Goal: Find specific page/section: Find specific page/section

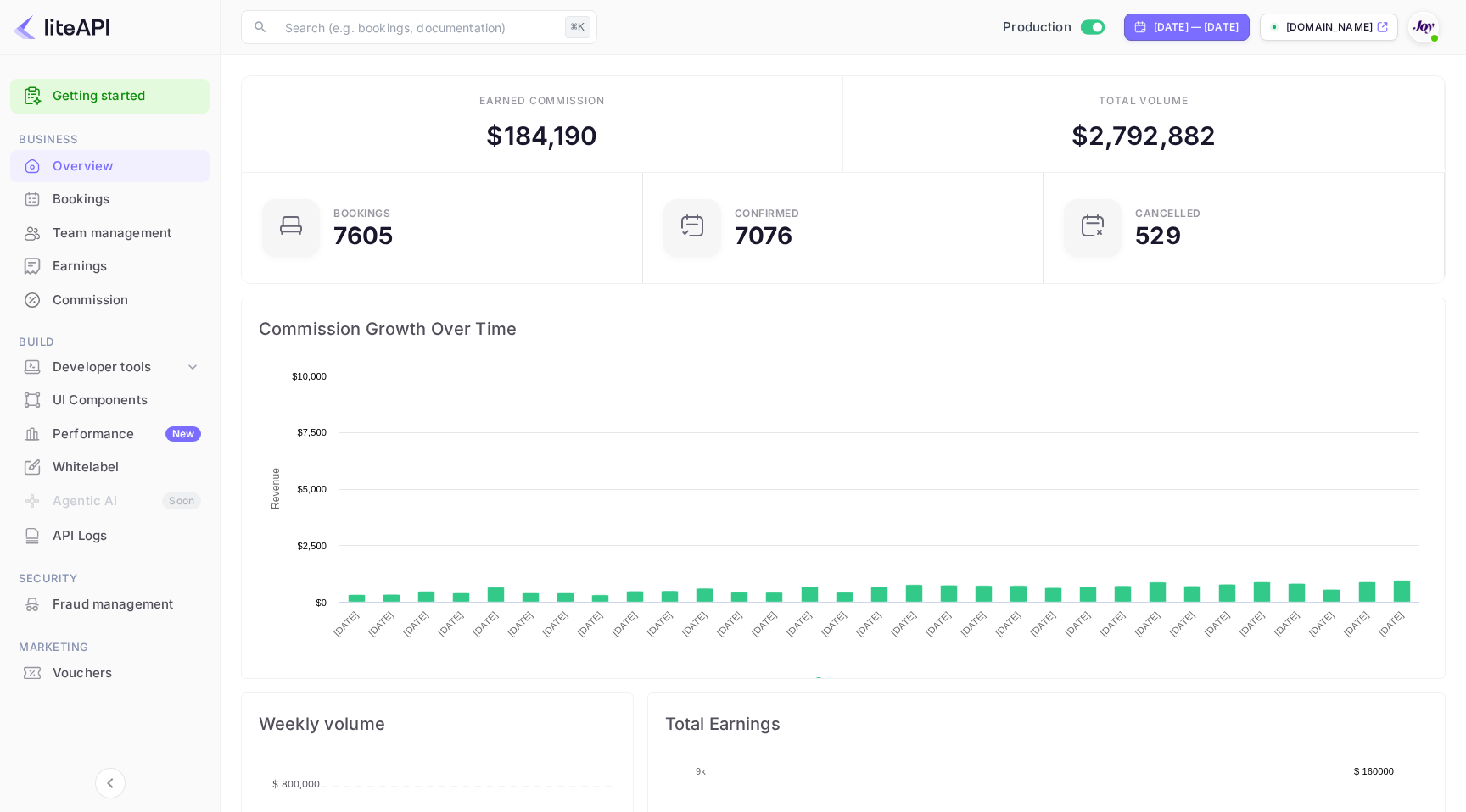
scroll to position [275, 391]
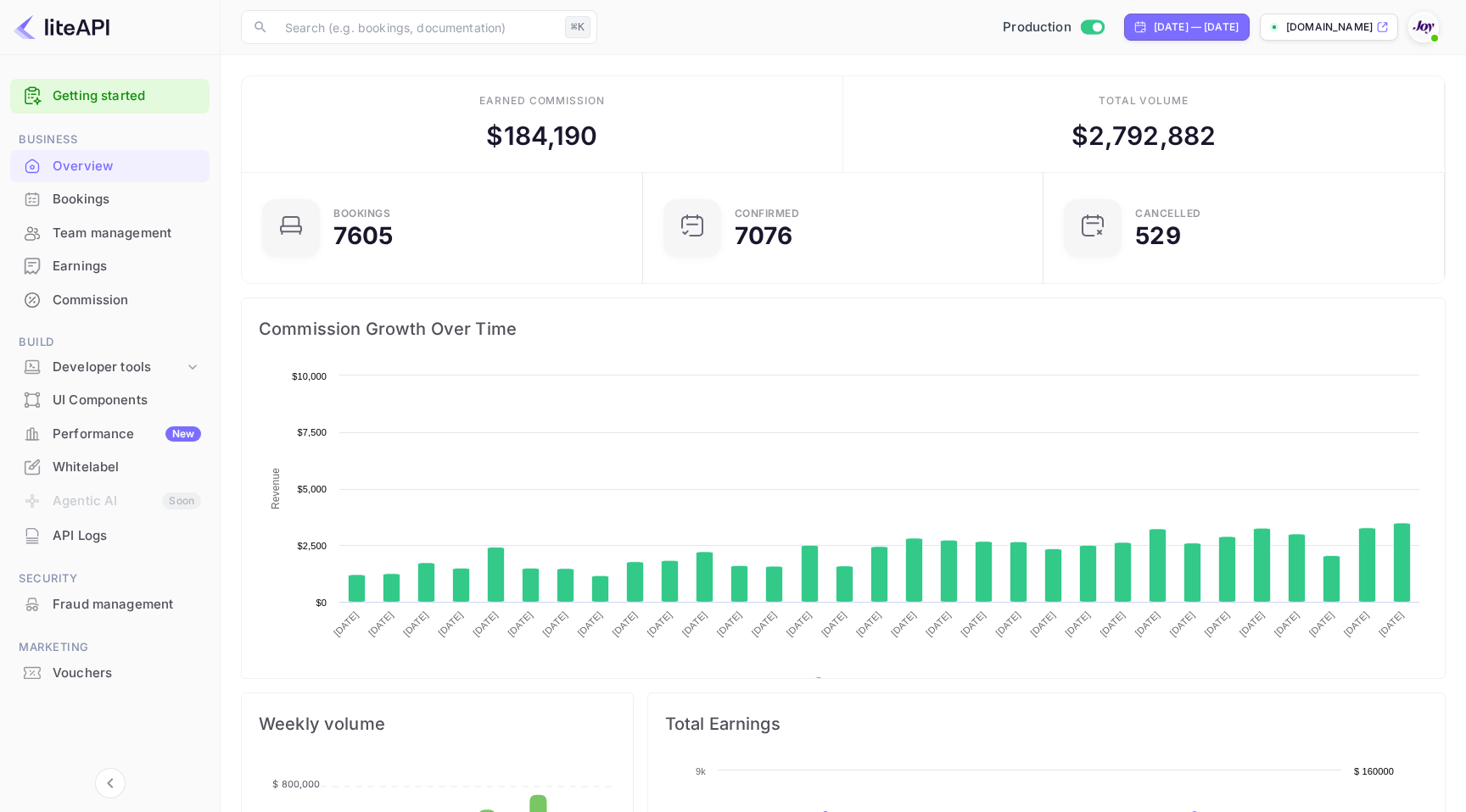
click at [70, 295] on div "Commission" at bounding box center [127, 300] width 148 height 20
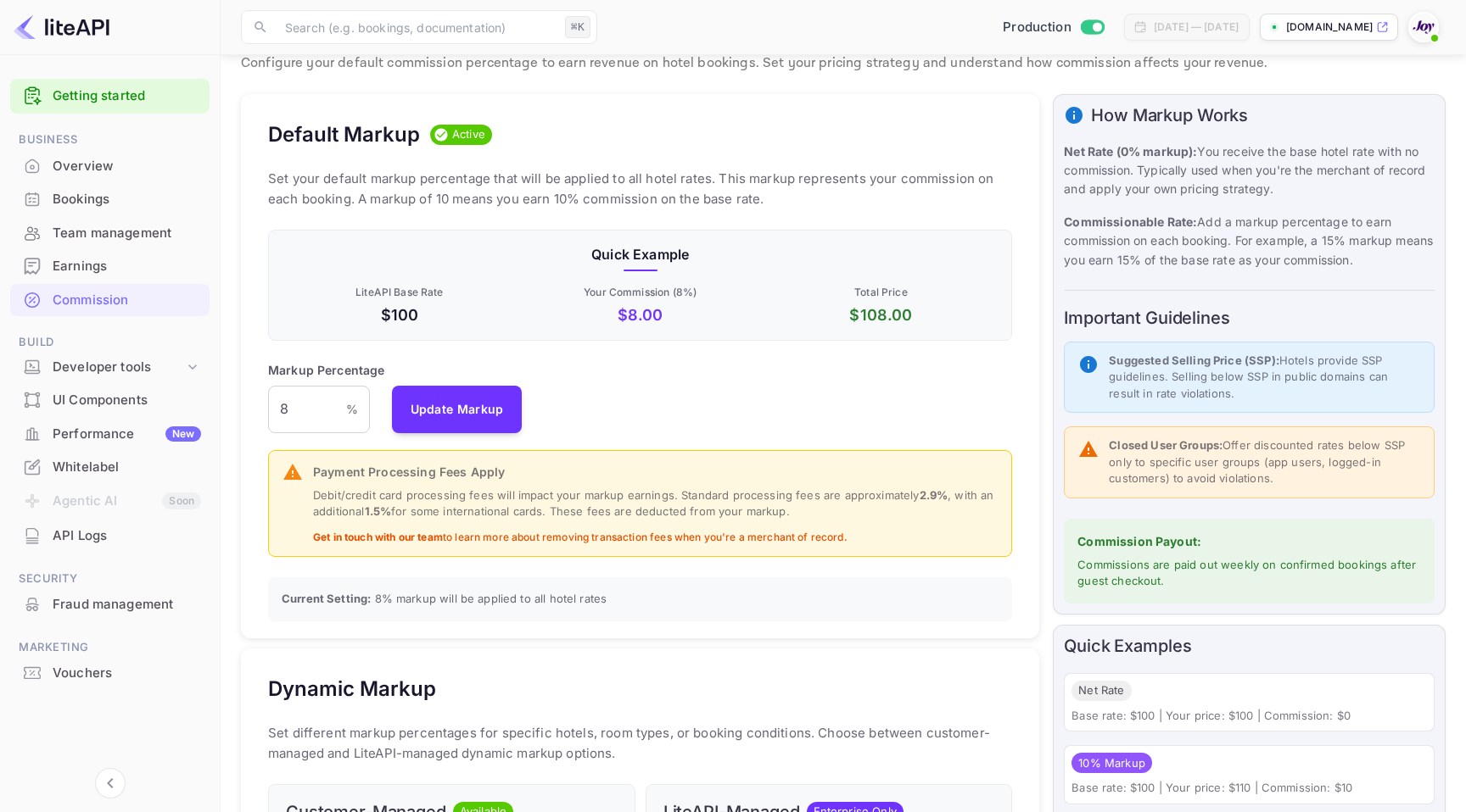
scroll to position [54, 0]
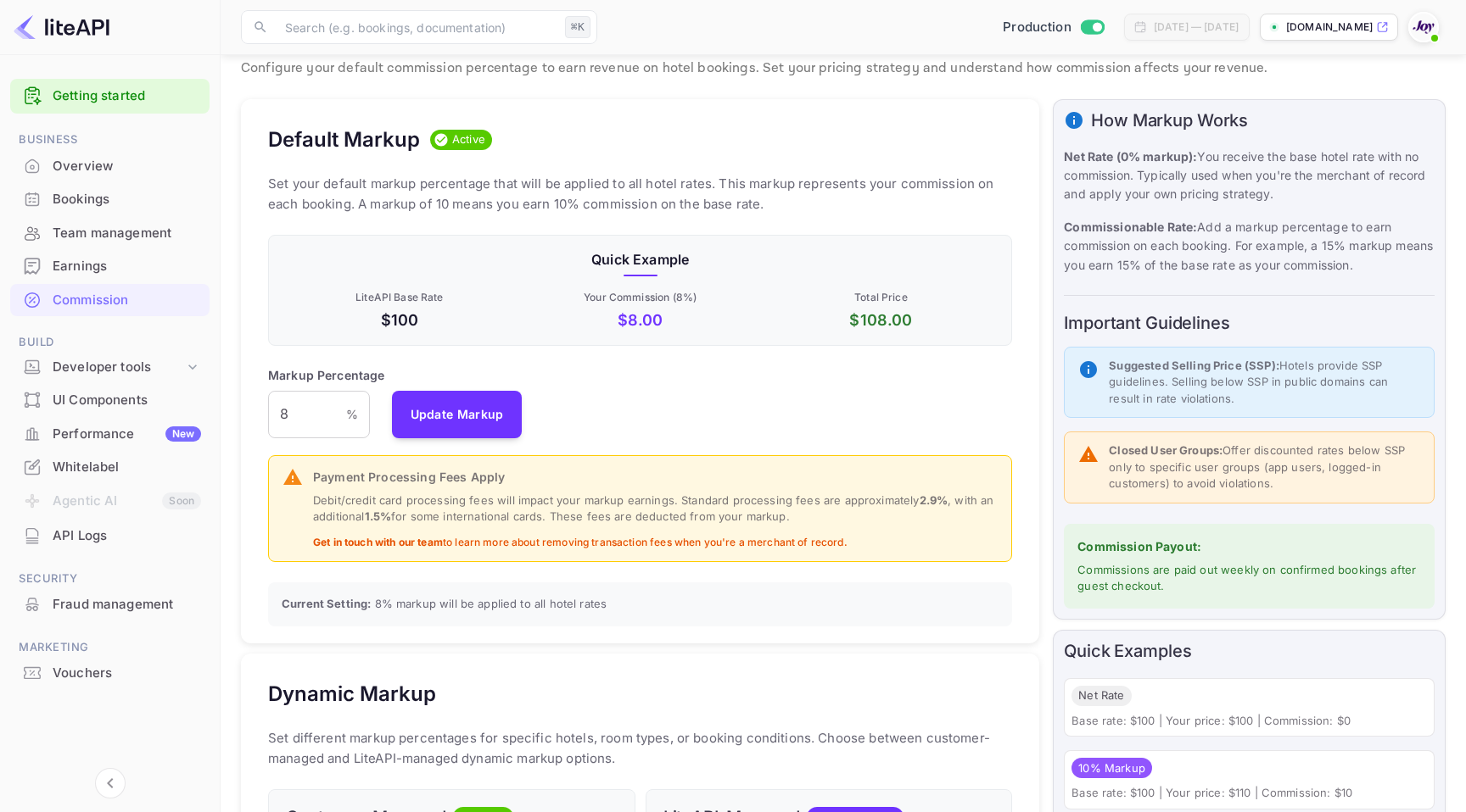
click at [632, 513] on p "Debit/credit card processing fees will impact your markup earnings. Standard pr…" at bounding box center [655, 509] width 685 height 33
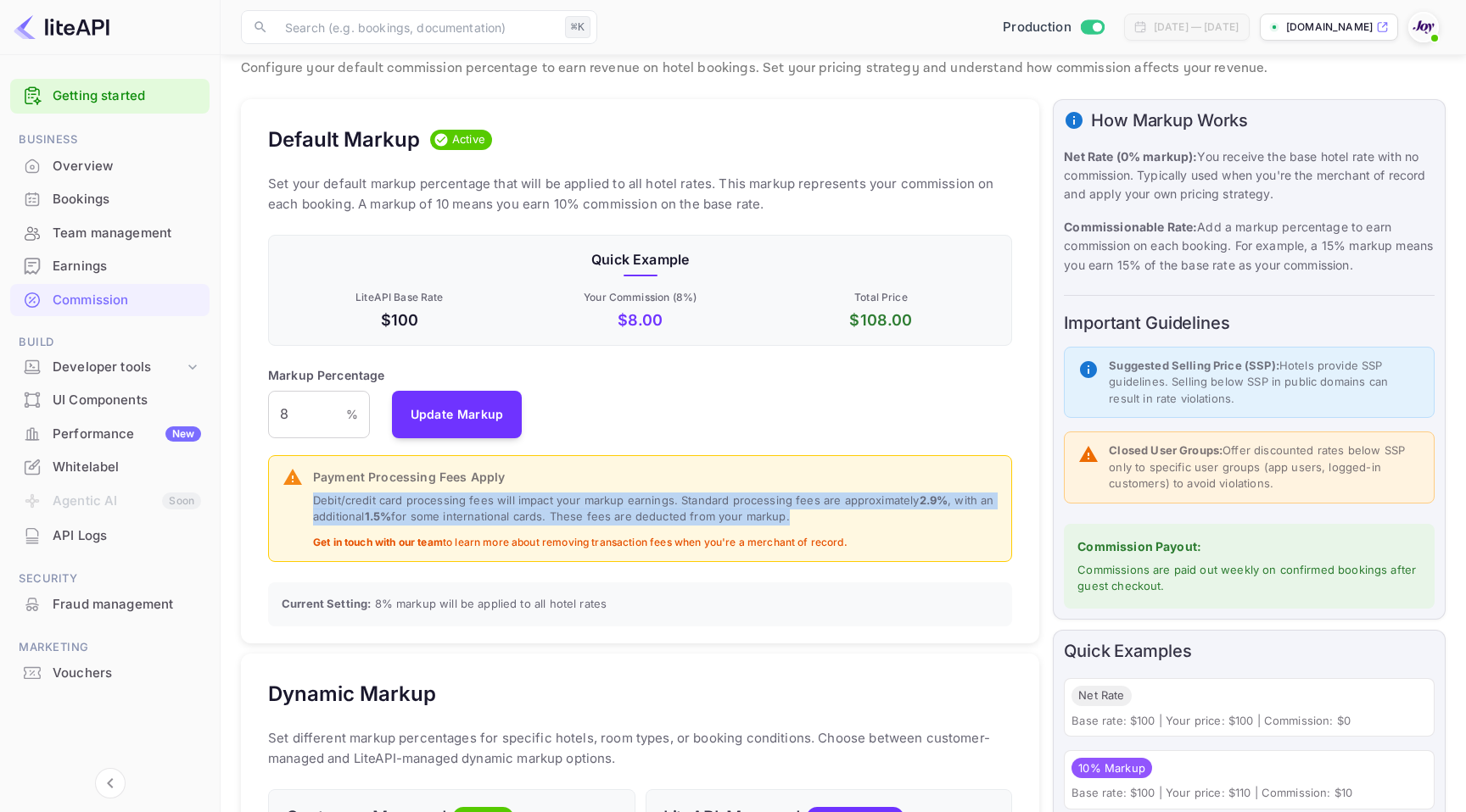
click at [632, 513] on p "Debit/credit card processing fees will impact your markup earnings. Standard pr…" at bounding box center [655, 509] width 685 height 33
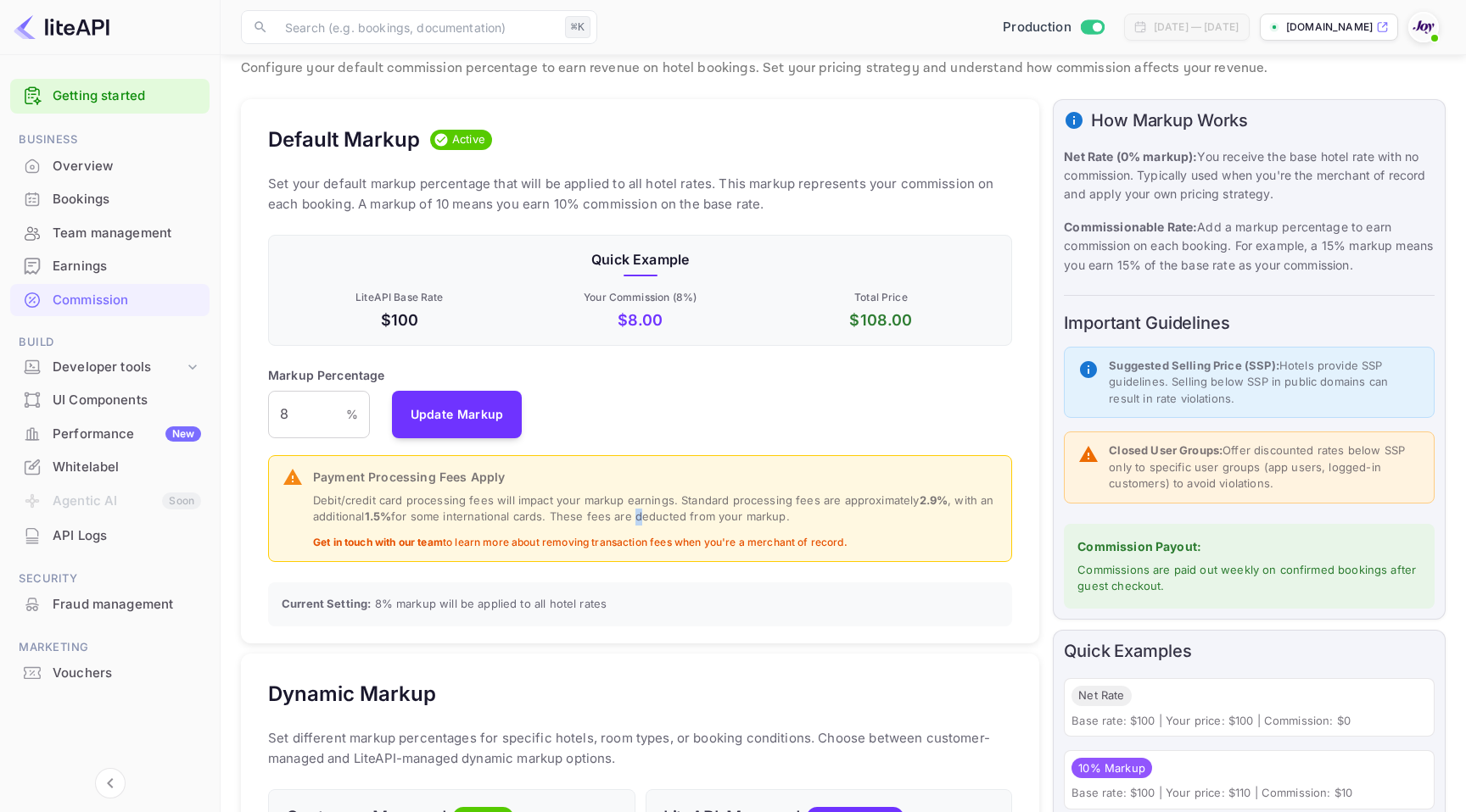
click at [632, 513] on p "Debit/credit card processing fees will impact your markup earnings. Standard pr…" at bounding box center [655, 509] width 685 height 33
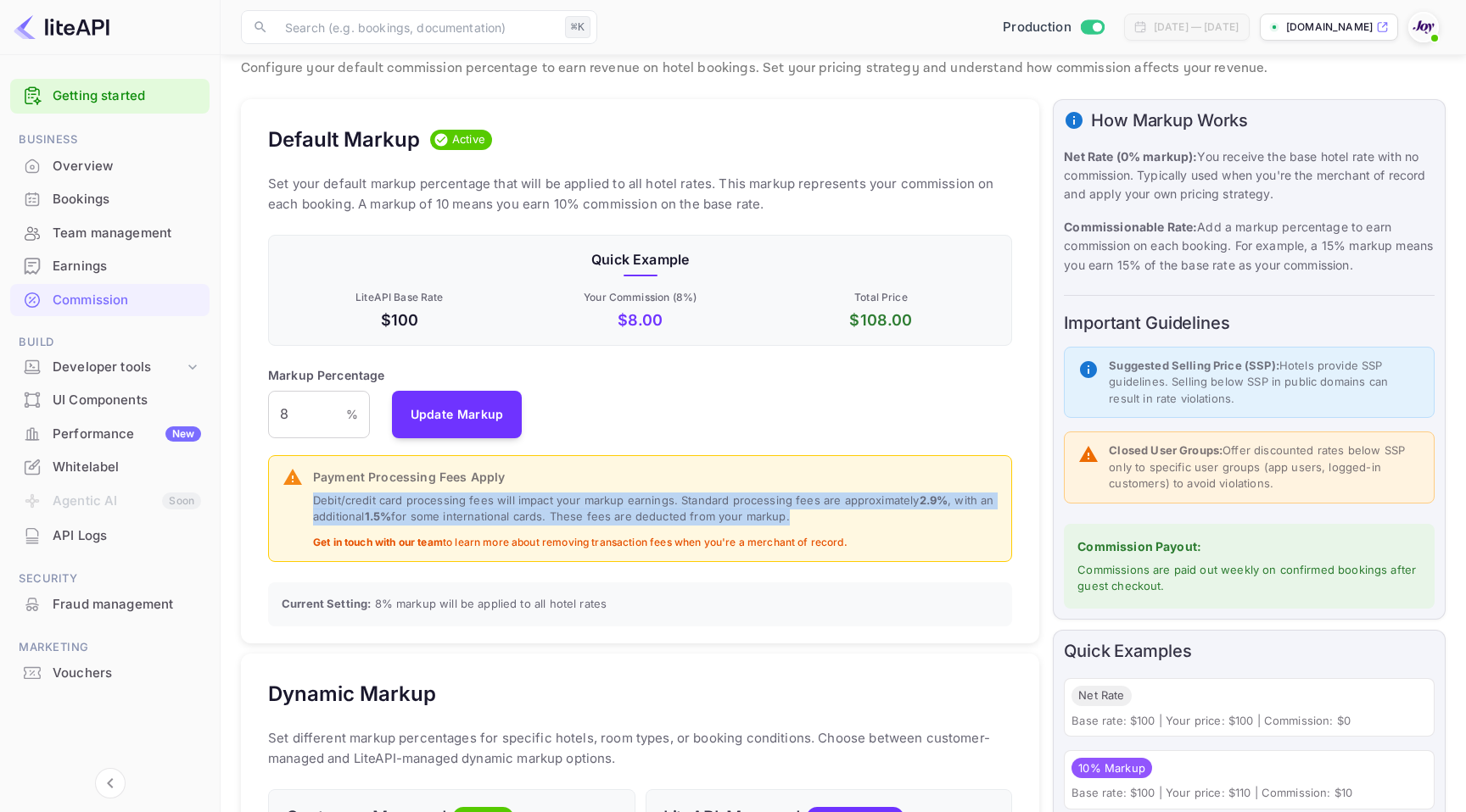
click at [632, 513] on p "Debit/credit card processing fees will impact your markup earnings. Standard pr…" at bounding box center [655, 509] width 685 height 33
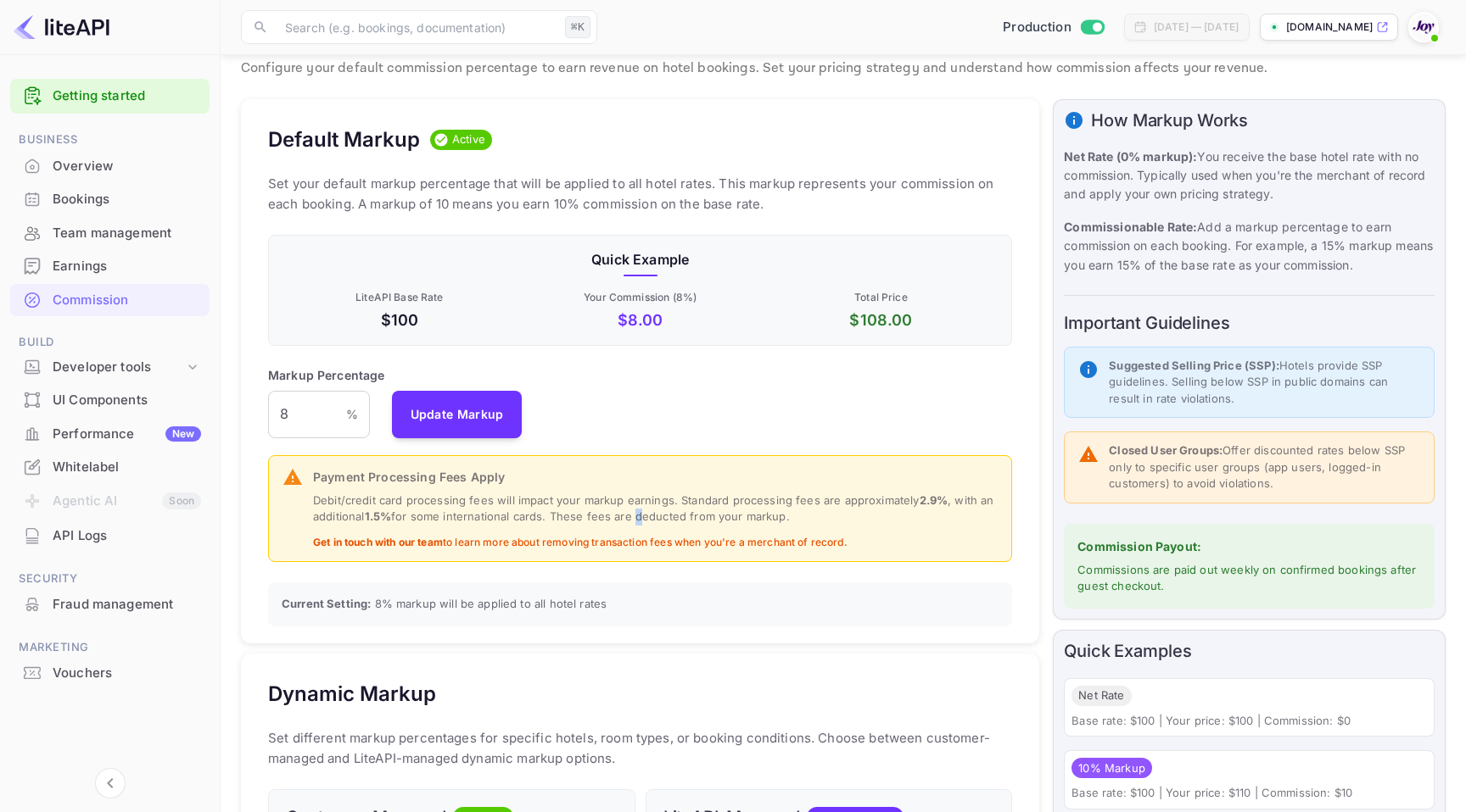
click at [632, 513] on p "Debit/credit card processing fees will impact your markup earnings. Standard pr…" at bounding box center [655, 509] width 685 height 33
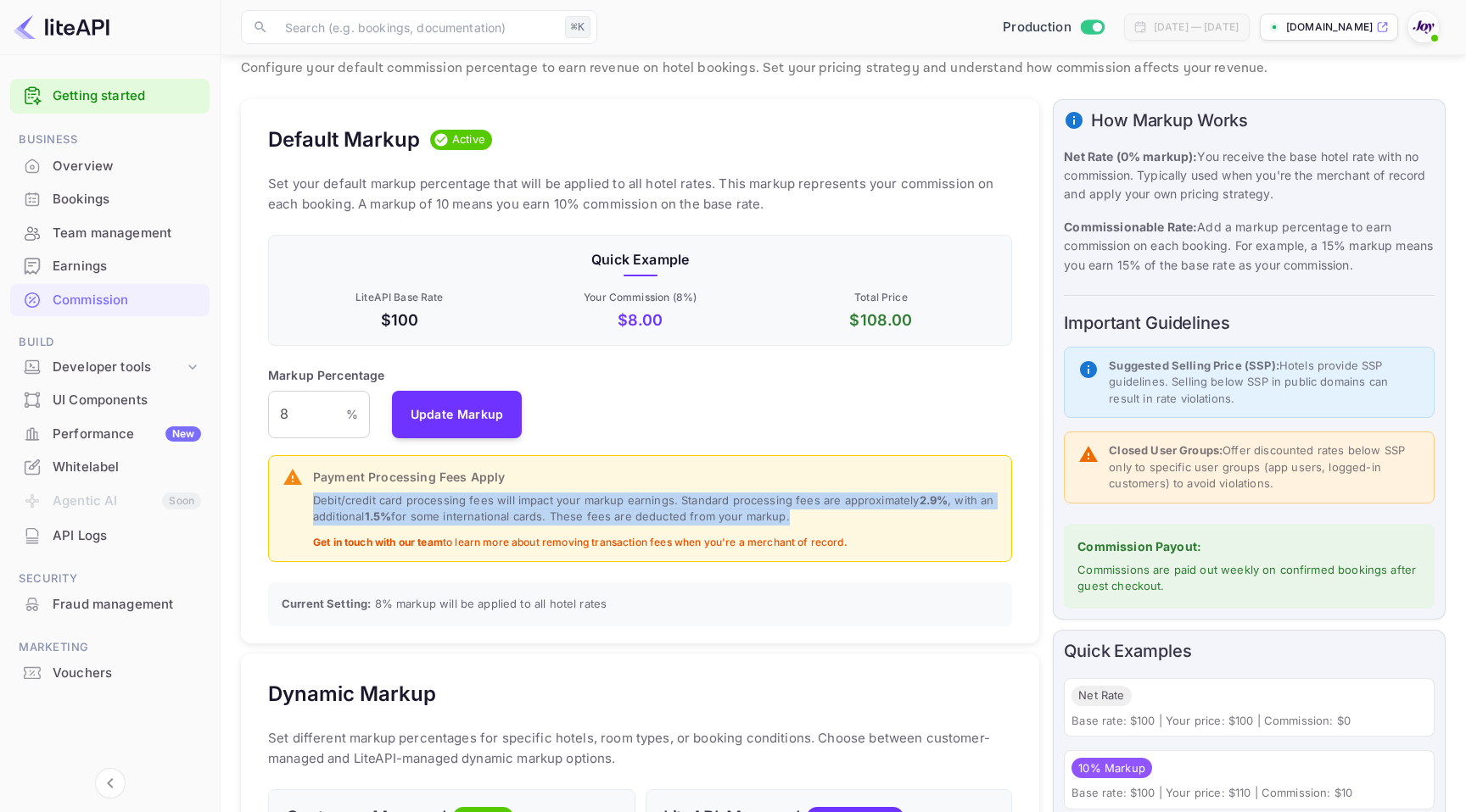
click at [632, 513] on p "Debit/credit card processing fees will impact your markup earnings. Standard pr…" at bounding box center [655, 509] width 685 height 33
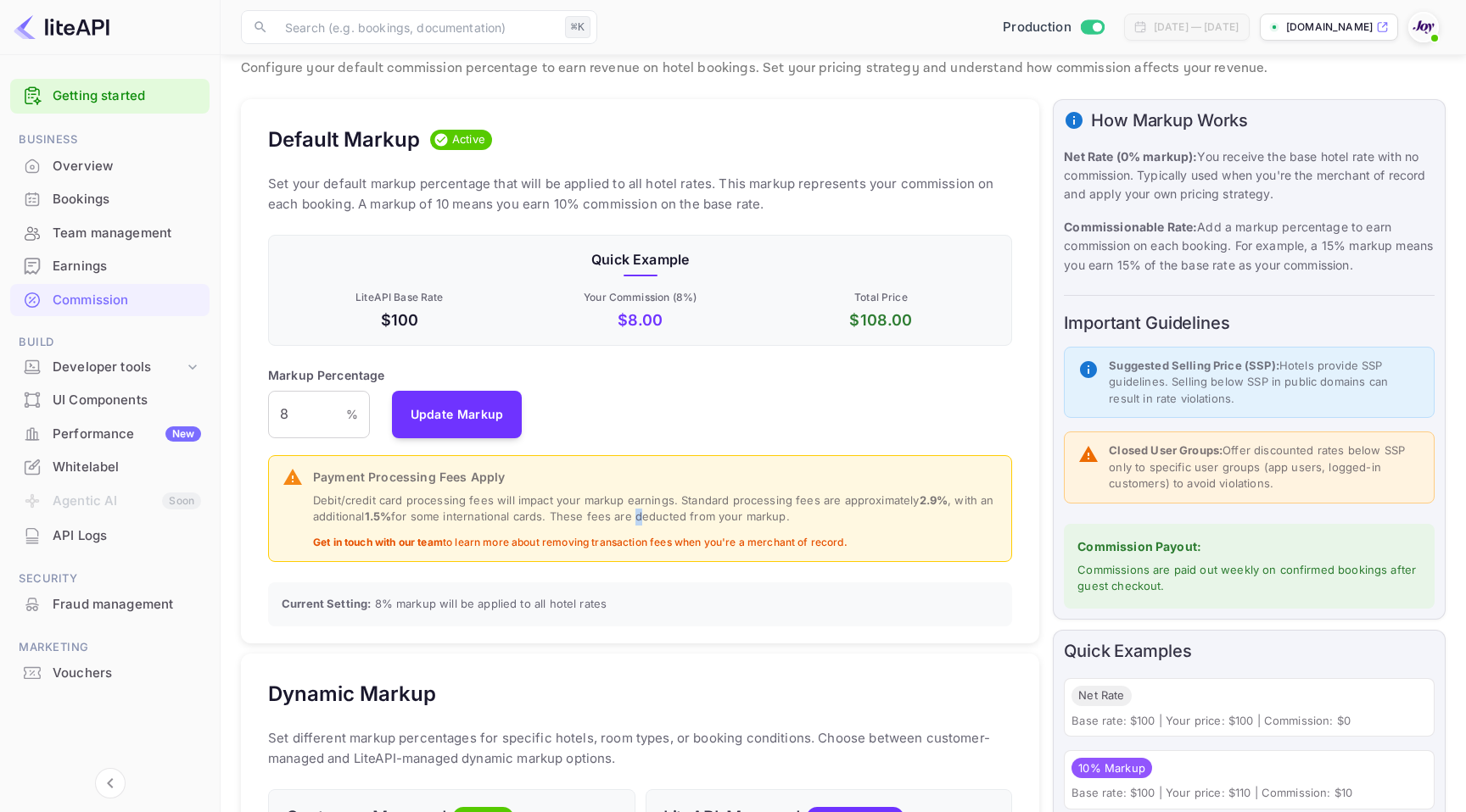
click at [632, 513] on p "Debit/credit card processing fees will impact your markup earnings. Standard pr…" at bounding box center [655, 509] width 685 height 33
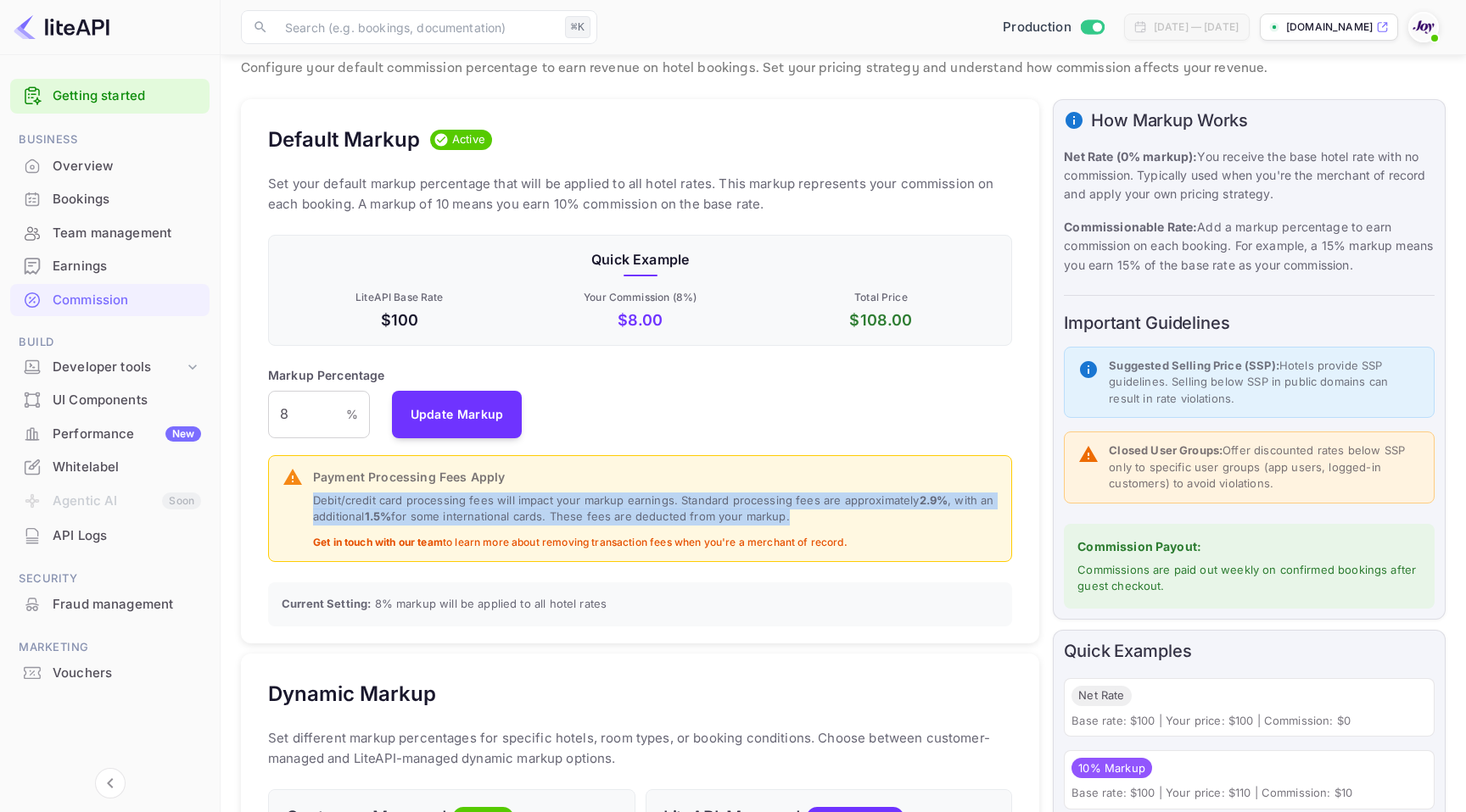
click at [632, 513] on p "Debit/credit card processing fees will impact your markup earnings. Standard pr…" at bounding box center [655, 509] width 685 height 33
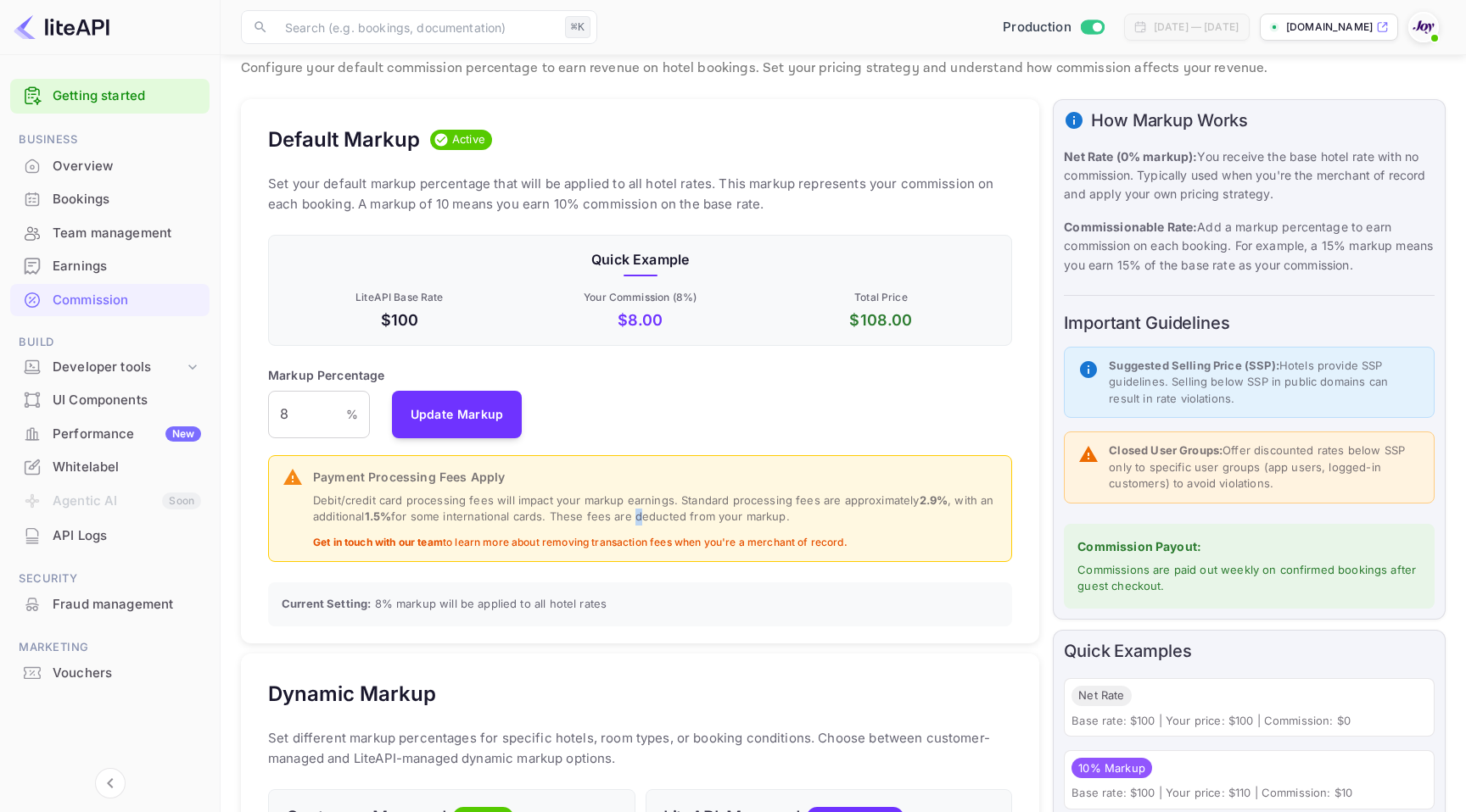
click at [632, 513] on p "Debit/credit card processing fees will impact your markup earnings. Standard pr…" at bounding box center [655, 509] width 685 height 33
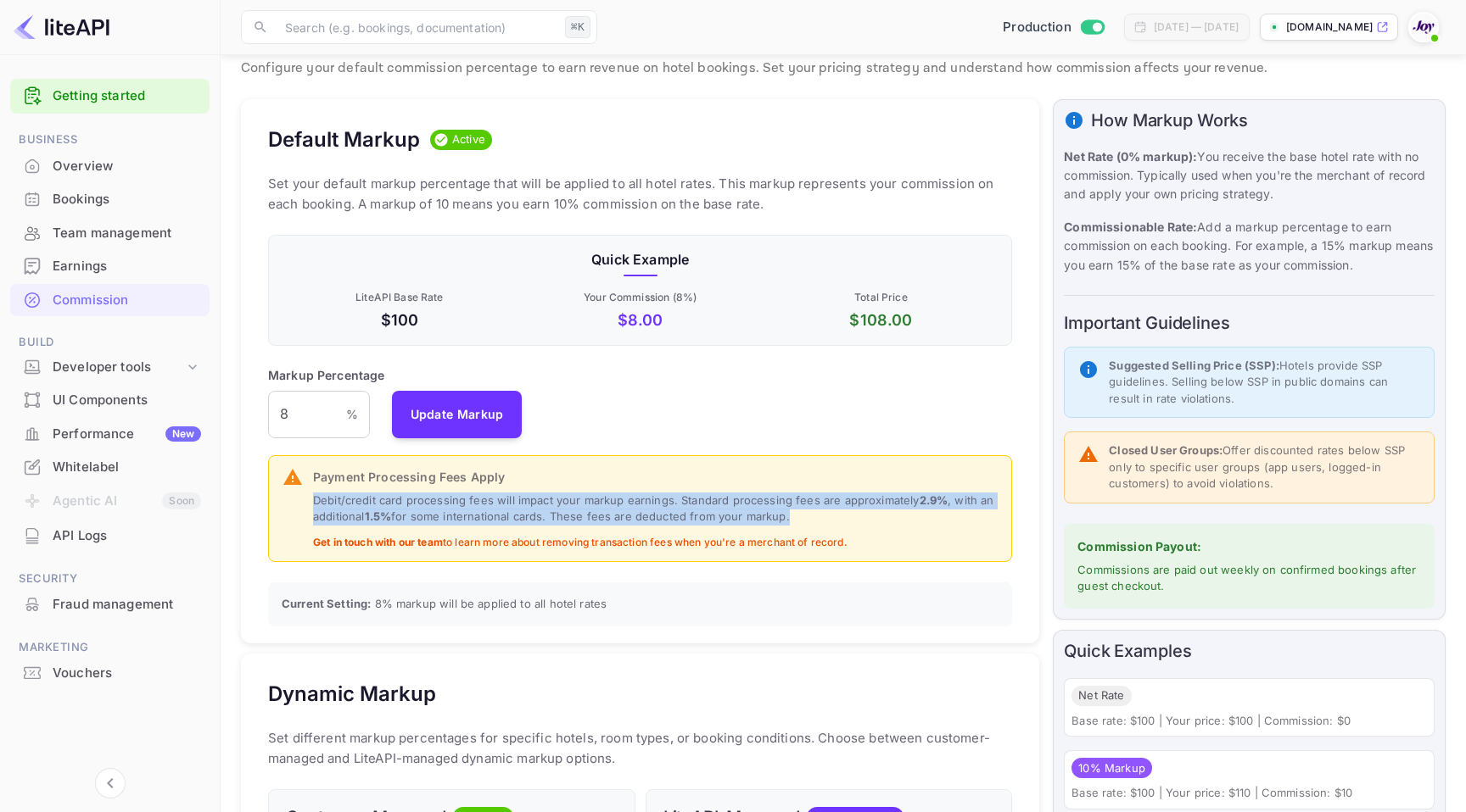
click at [632, 513] on p "Debit/credit card processing fees will impact your markup earnings. Standard pr…" at bounding box center [655, 509] width 685 height 33
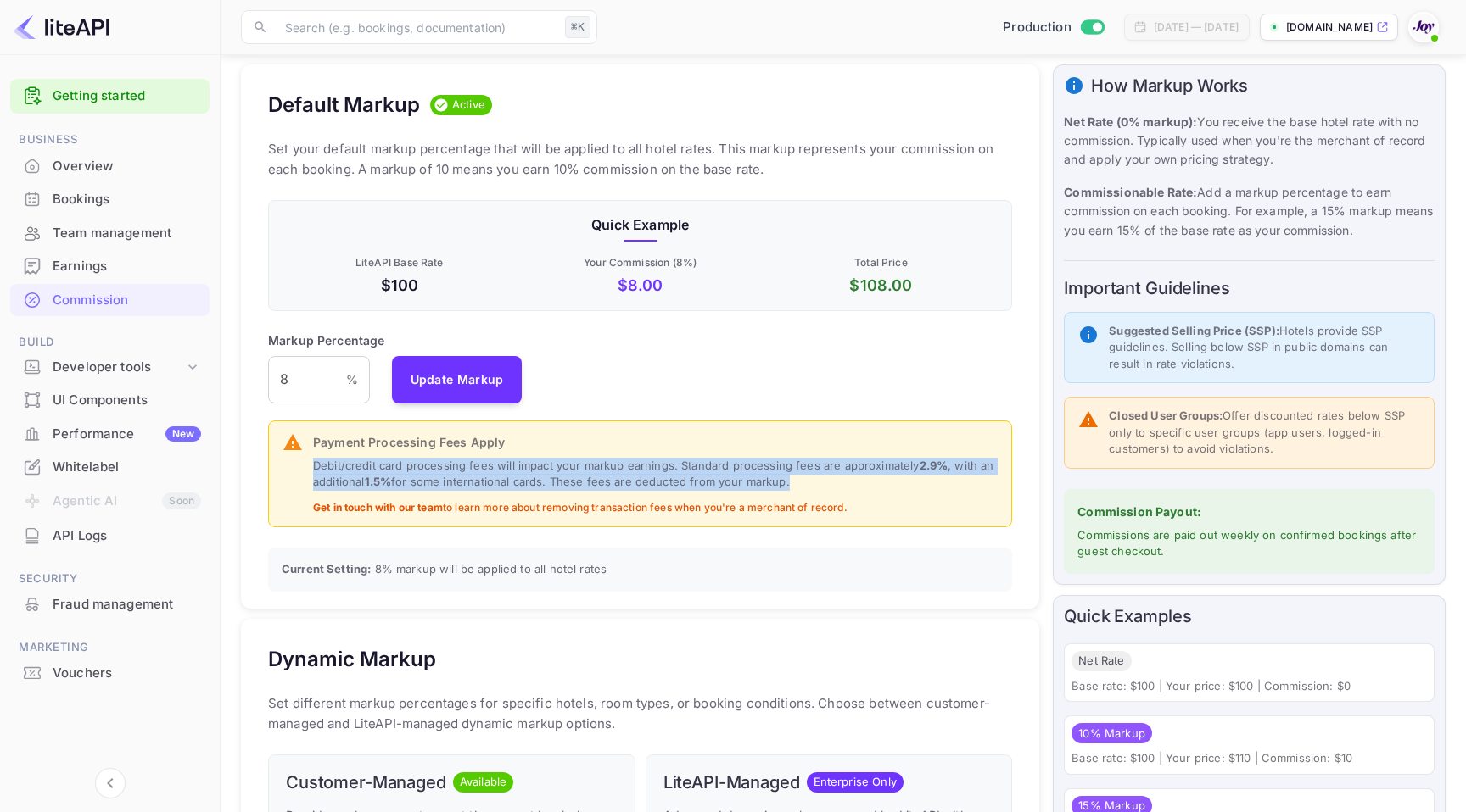
scroll to position [87, 0]
click at [630, 488] on p "Debit/credit card processing fees will impact your markup earnings. Standard pr…" at bounding box center [655, 476] width 685 height 33
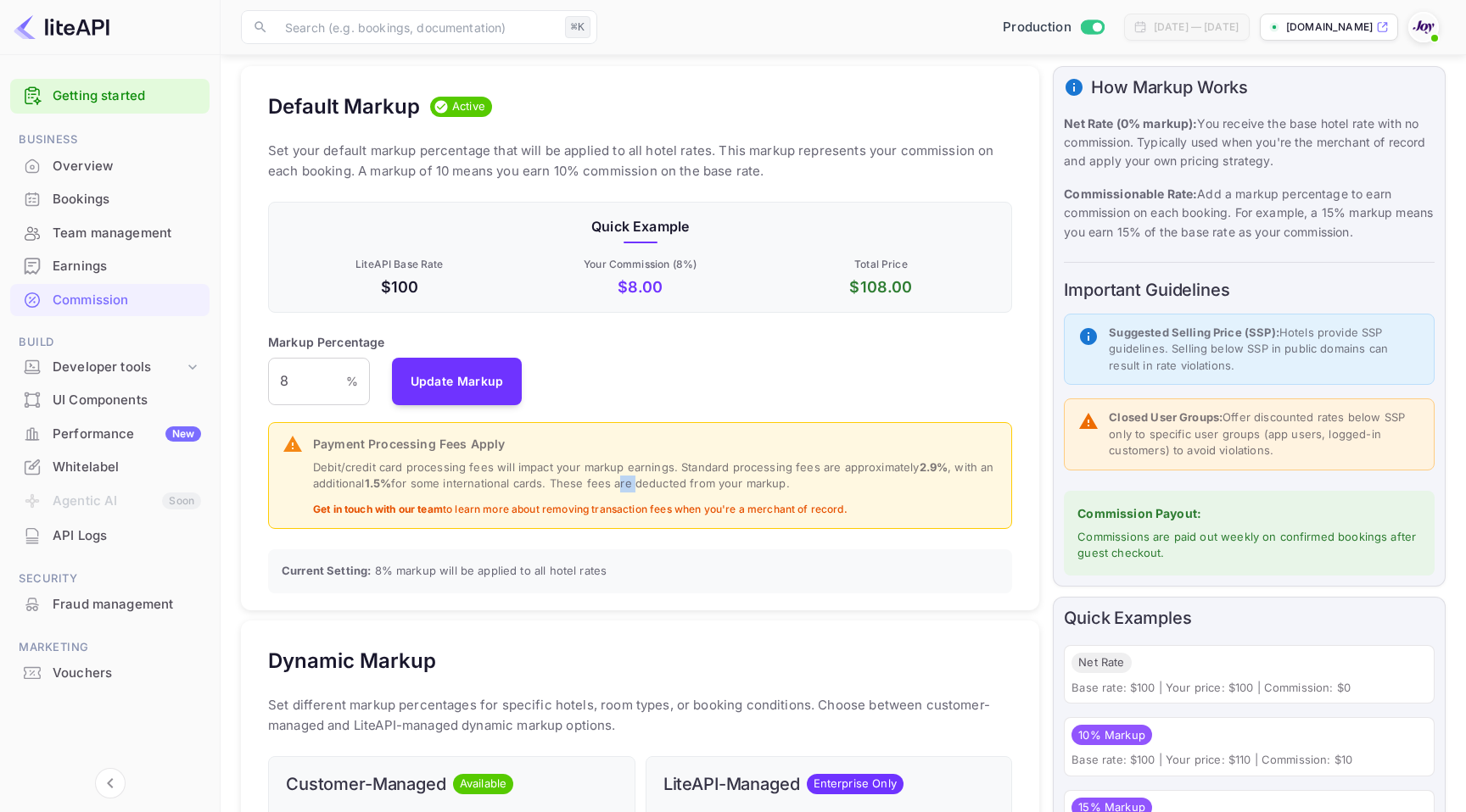
click at [630, 488] on p "Debit/credit card processing fees will impact your markup earnings. Standard pr…" at bounding box center [655, 476] width 685 height 33
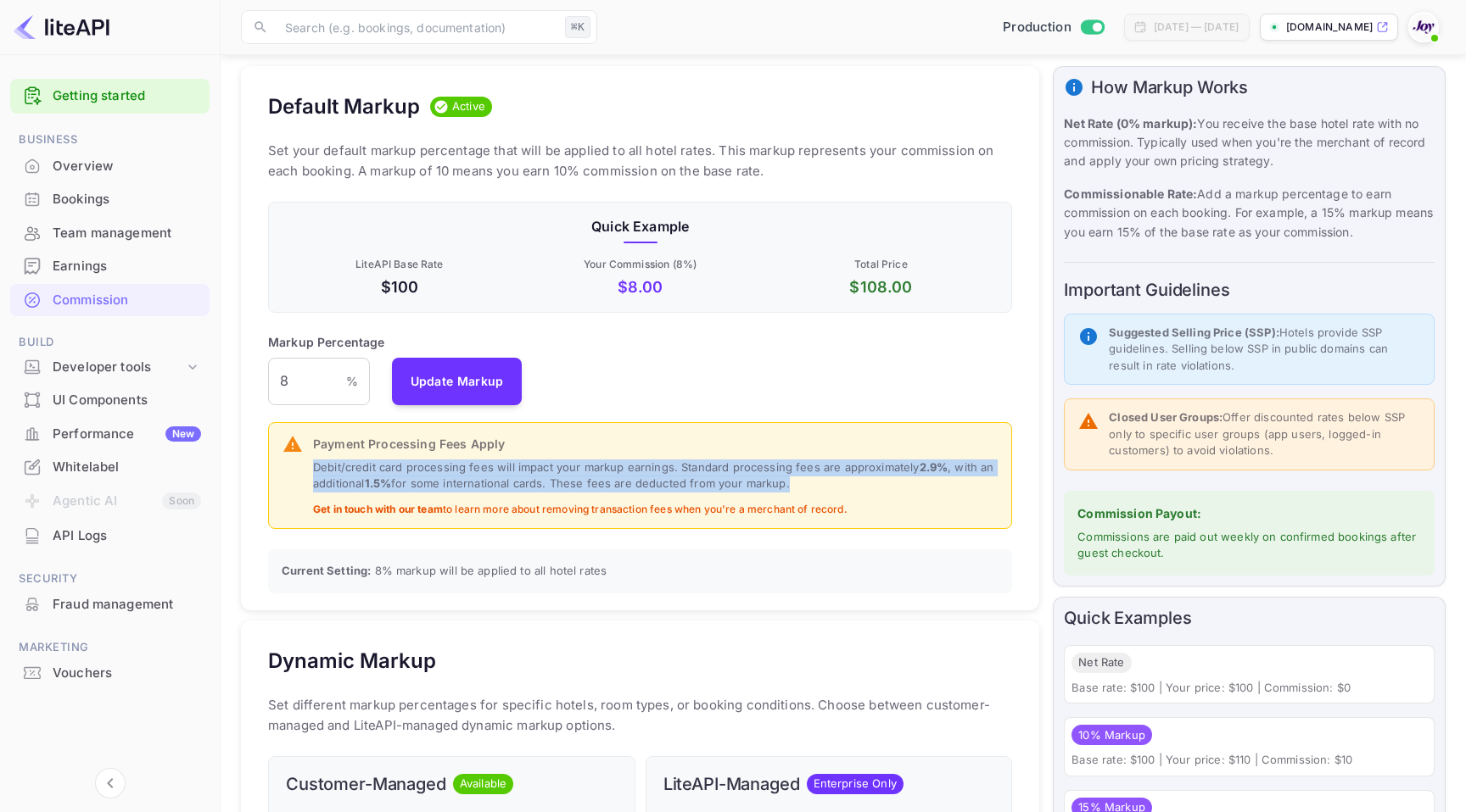
click at [630, 488] on p "Debit/credit card processing fees will impact your markup earnings. Standard pr…" at bounding box center [655, 476] width 685 height 33
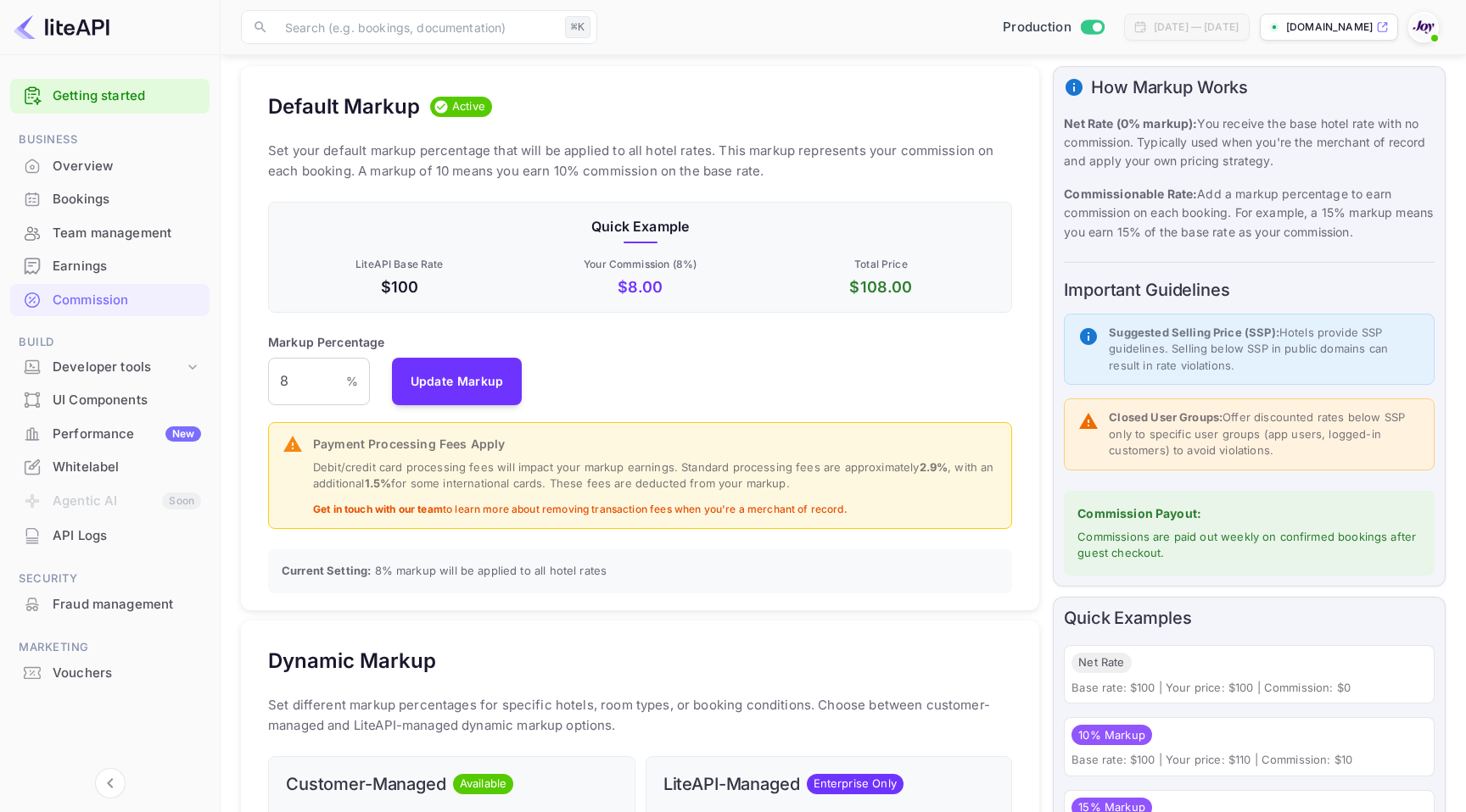
click at [714, 397] on div "Markup Percentage 8 % ​ Update Markup" at bounding box center [640, 369] width 744 height 72
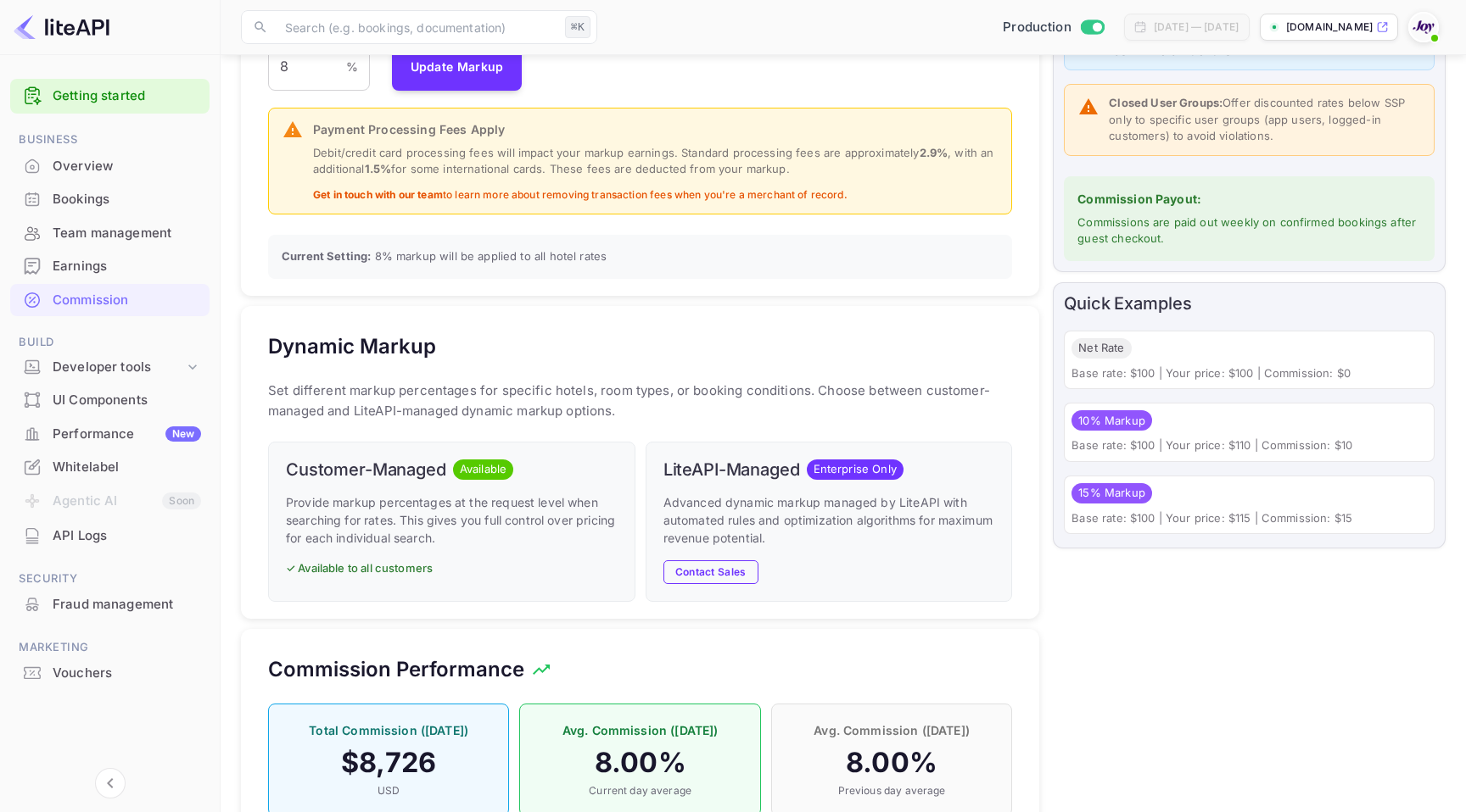
scroll to position [404, 0]
click at [444, 526] on p "Provide markup percentages at the request level when searching for rates. This …" at bounding box center [452, 519] width 332 height 53
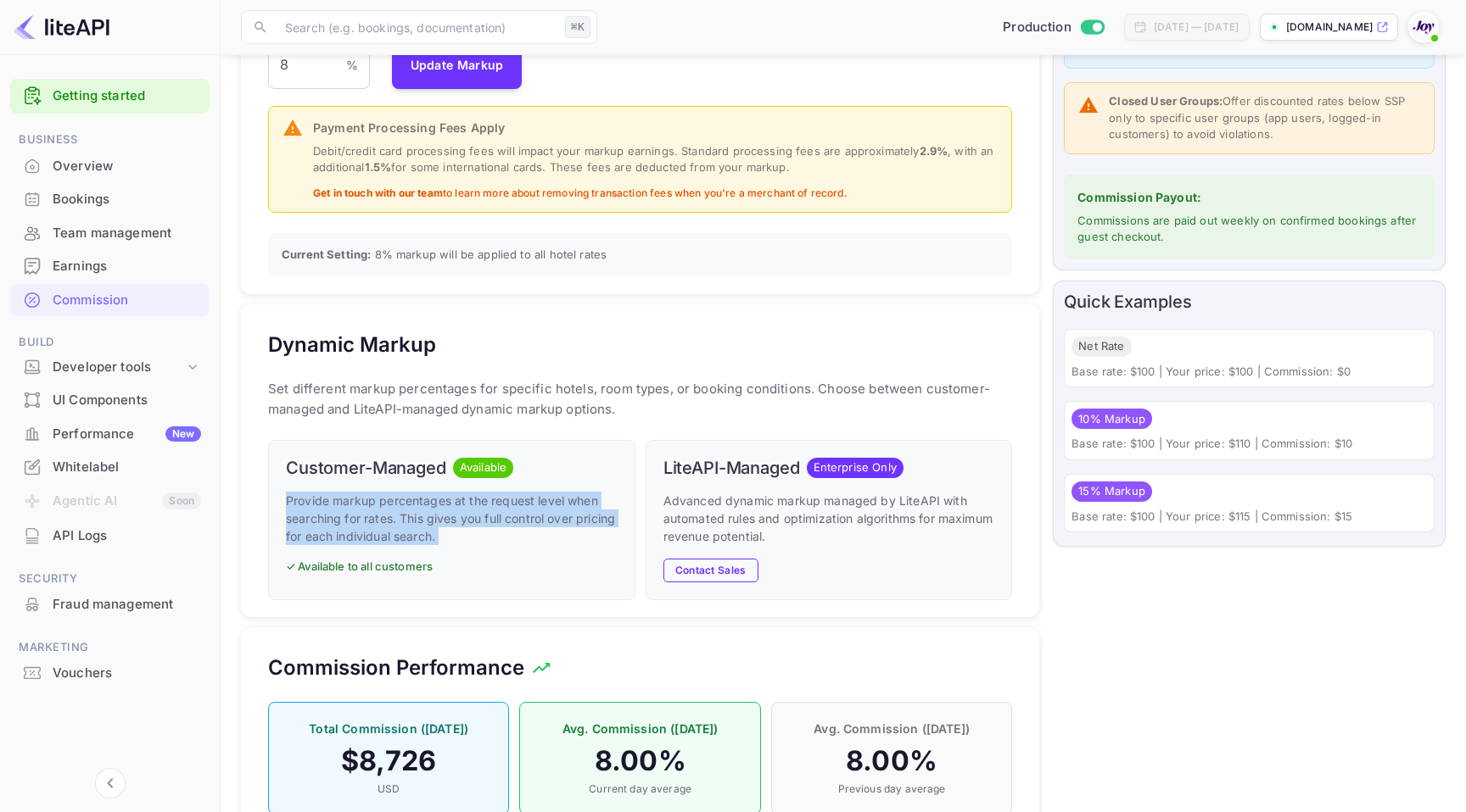
click at [444, 526] on p "Provide markup percentages at the request level when searching for rates. This …" at bounding box center [452, 519] width 332 height 53
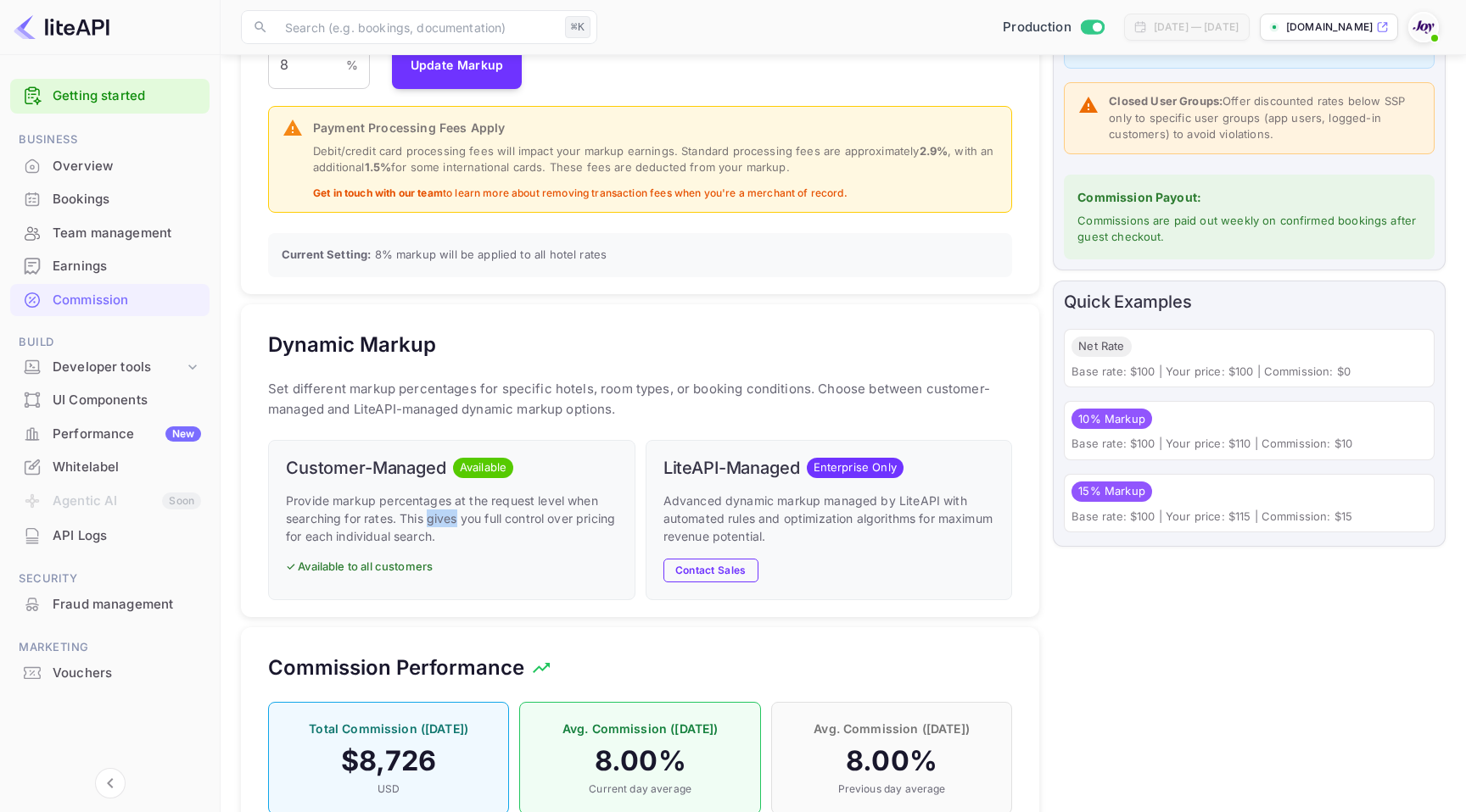
click at [444, 526] on p "Provide markup percentages at the request level when searching for rates. This …" at bounding box center [452, 519] width 332 height 53
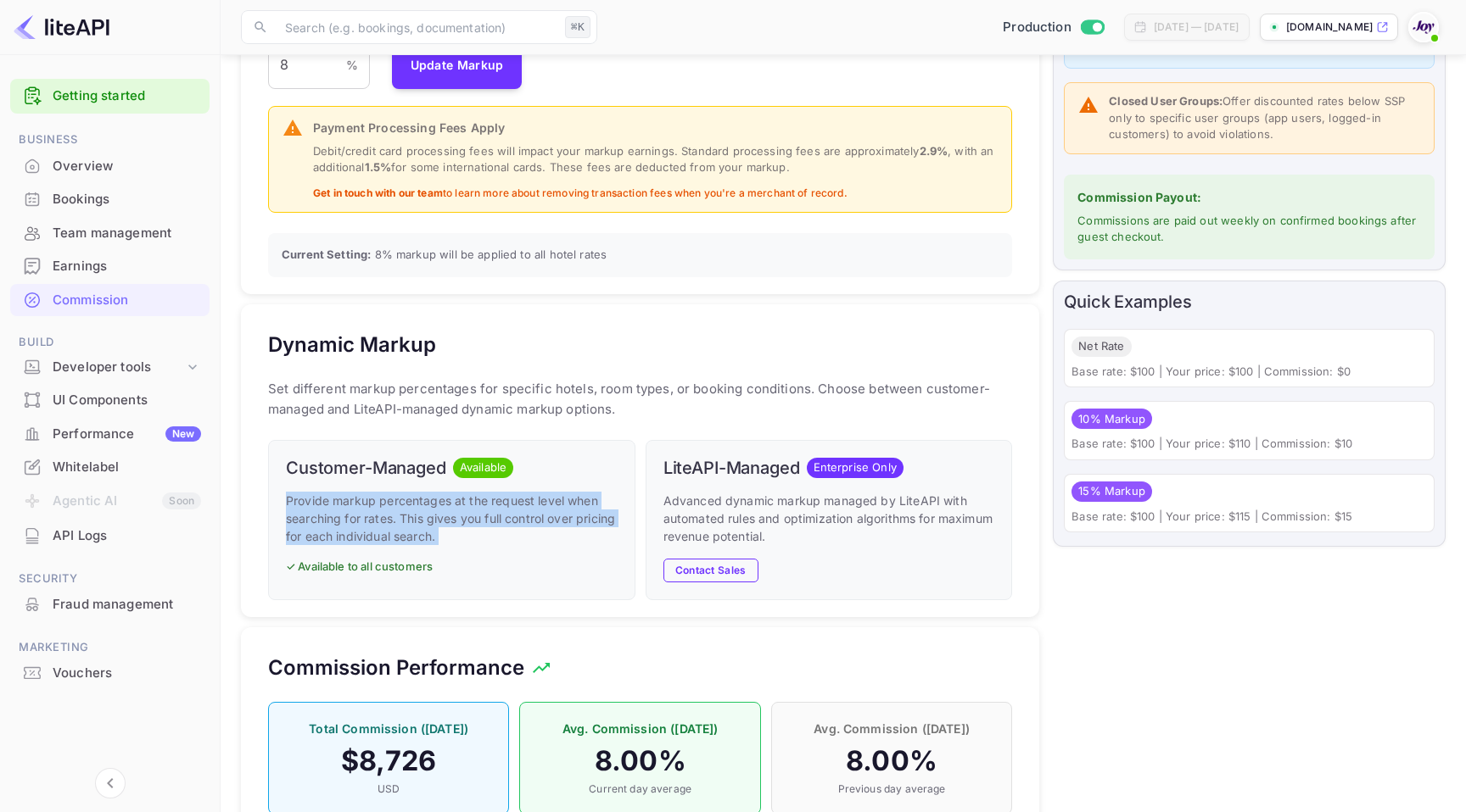
click at [444, 526] on p "Provide markup percentages at the request level when searching for rates. This …" at bounding box center [452, 519] width 332 height 53
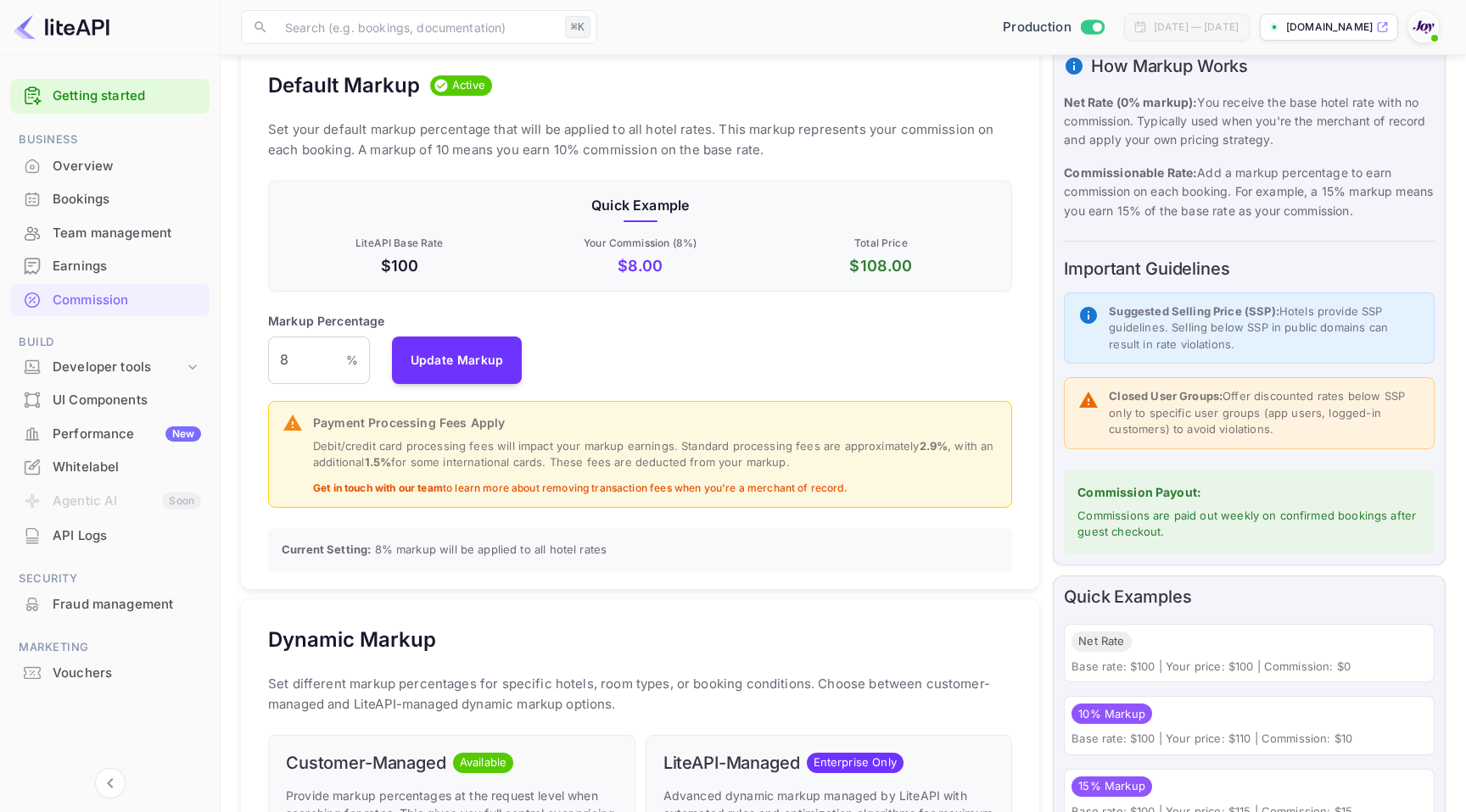
scroll to position [0, 0]
